Goal: Information Seeking & Learning: Learn about a topic

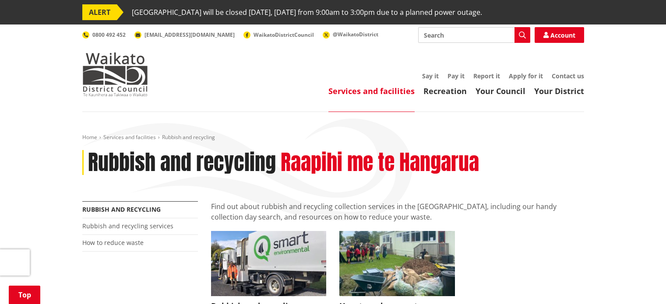
scroll to position [131, 0]
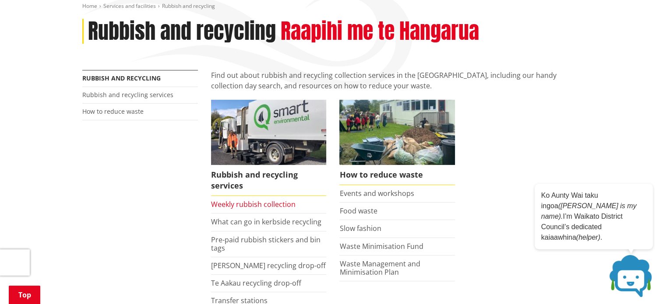
click at [276, 206] on link "Weekly rubbish collection" at bounding box center [253, 205] width 84 height 10
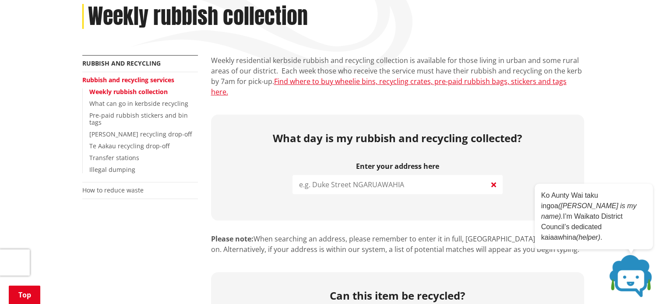
scroll to position [131, 0]
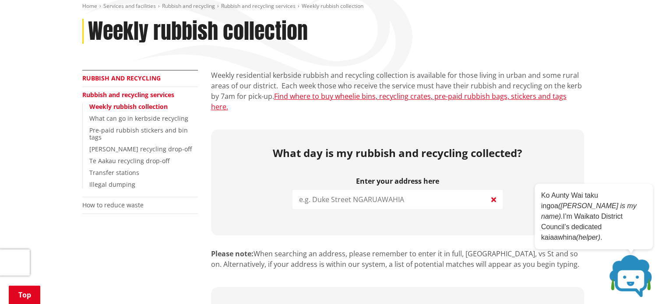
click at [138, 81] on link "Rubbish and recycling" at bounding box center [121, 78] width 78 height 8
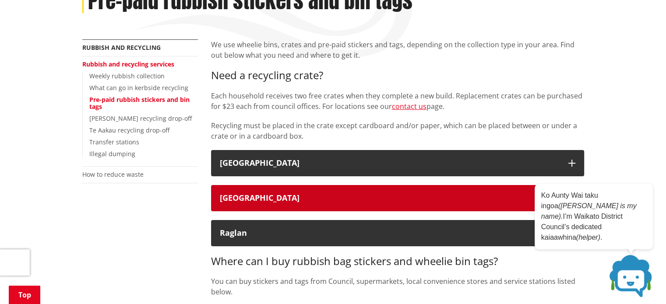
scroll to position [175, 0]
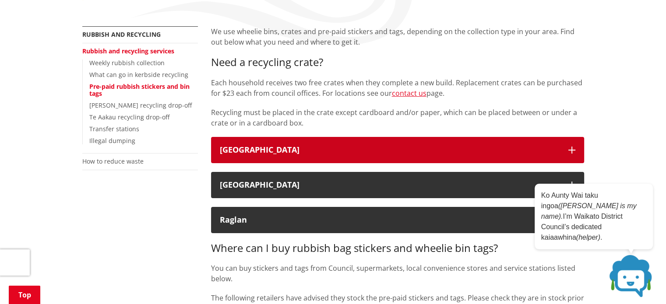
click at [256, 151] on div "[GEOGRAPHIC_DATA]" at bounding box center [390, 150] width 340 height 9
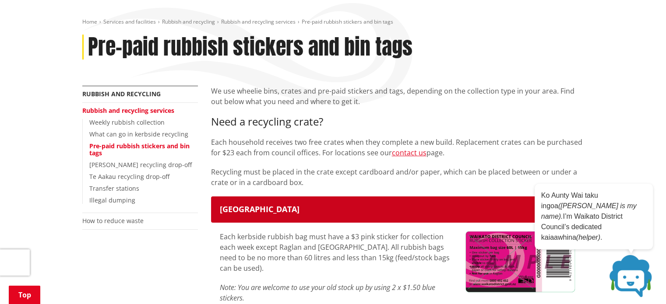
scroll to position [44, 0]
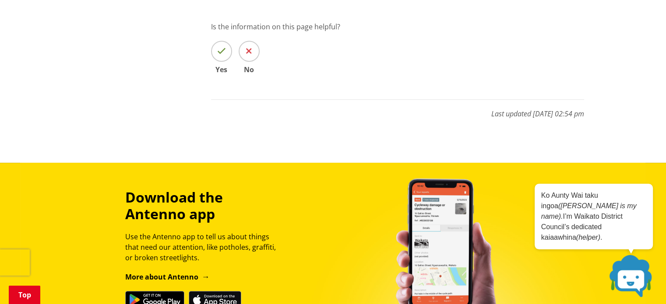
scroll to position [613, 0]
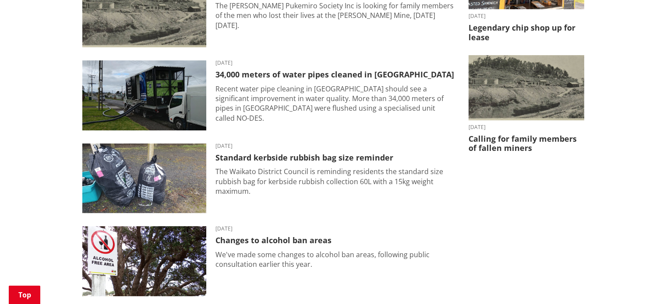
scroll to position [339, 0]
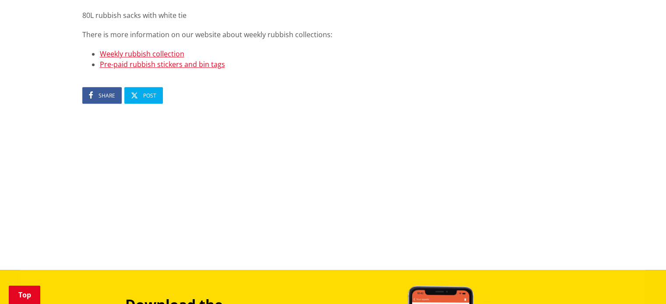
scroll to position [788, 0]
